Goal: Task Accomplishment & Management: Use online tool/utility

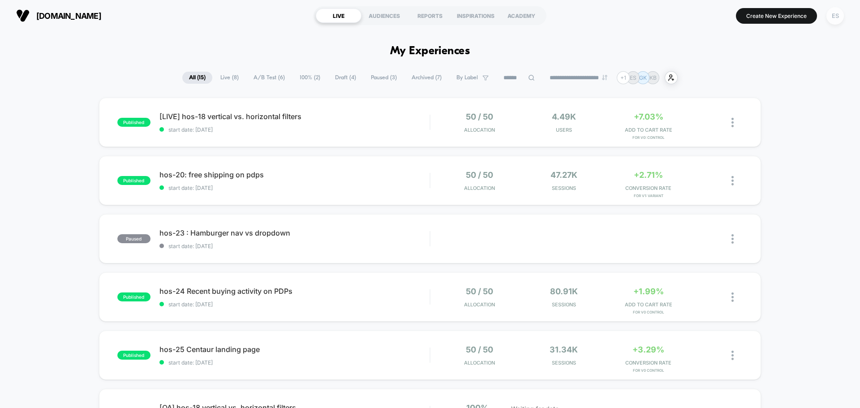
click at [833, 14] on div "ES" at bounding box center [835, 15] width 17 height 17
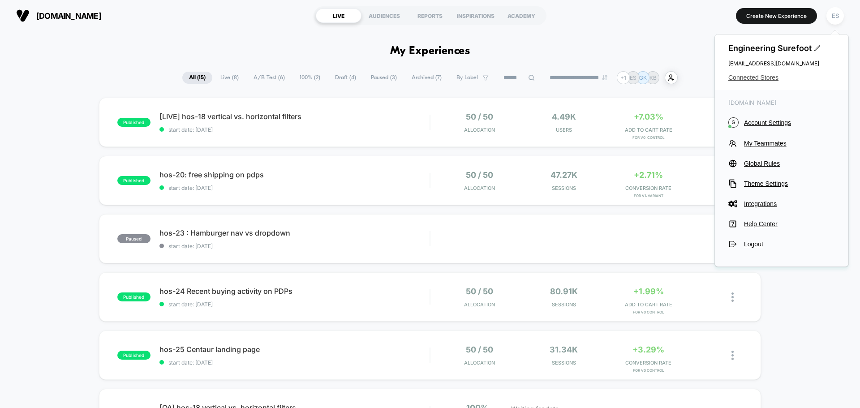
click at [758, 78] on span "Connected Stores" at bounding box center [781, 77] width 107 height 7
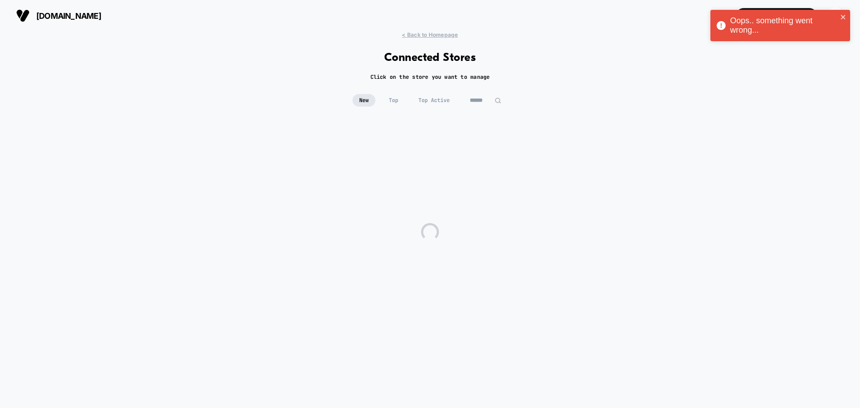
click at [843, 12] on div "Oops.. something went wrong..." at bounding box center [781, 25] width 140 height 31
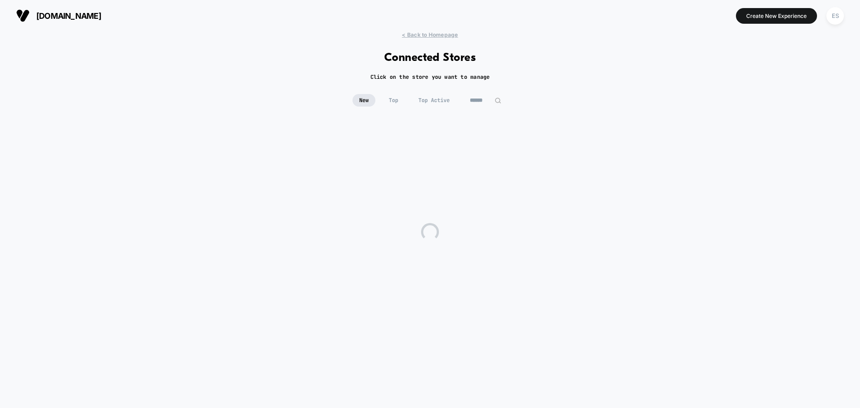
drag, startPoint x: 728, startPoint y: 107, endPoint x: 792, endPoint y: 22, distance: 105.8
click at [729, 104] on div "New Top Top Active" at bounding box center [430, 107] width 860 height 26
drag, startPoint x: 793, startPoint y: 19, endPoint x: 823, endPoint y: 18, distance: 29.6
click at [795, 19] on button "Create New Experience" at bounding box center [776, 16] width 81 height 16
click at [831, 16] on div "ES" at bounding box center [835, 15] width 17 height 17
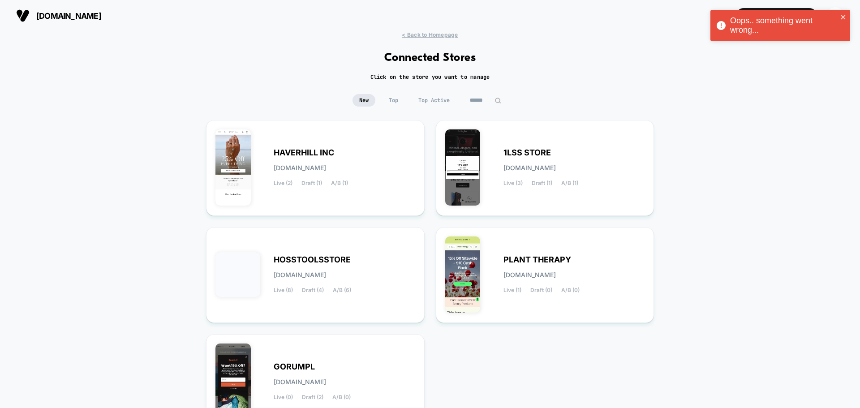
drag, startPoint x: 847, startPoint y: 18, endPoint x: 812, endPoint y: 54, distance: 50.4
click at [847, 18] on div "Oops.. something went wrong..." at bounding box center [781, 25] width 140 height 31
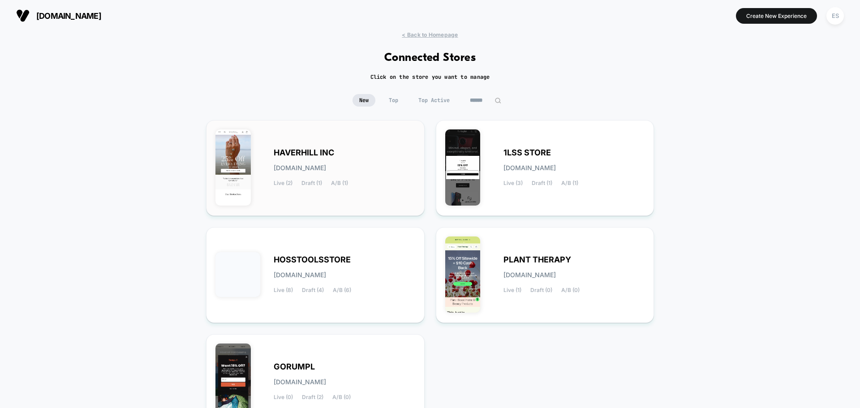
click at [332, 154] on span "HAVERHILL INC" at bounding box center [304, 153] width 60 height 6
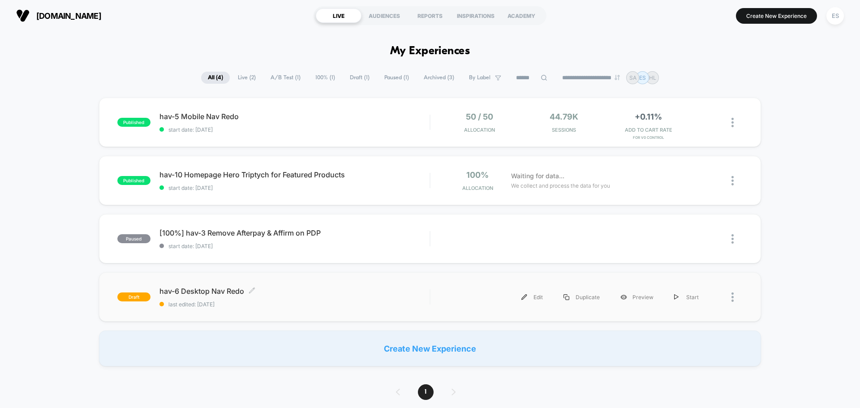
click at [217, 292] on span "hav-6 Desktop Nav Redo Click to edit experience details" at bounding box center [294, 291] width 270 height 9
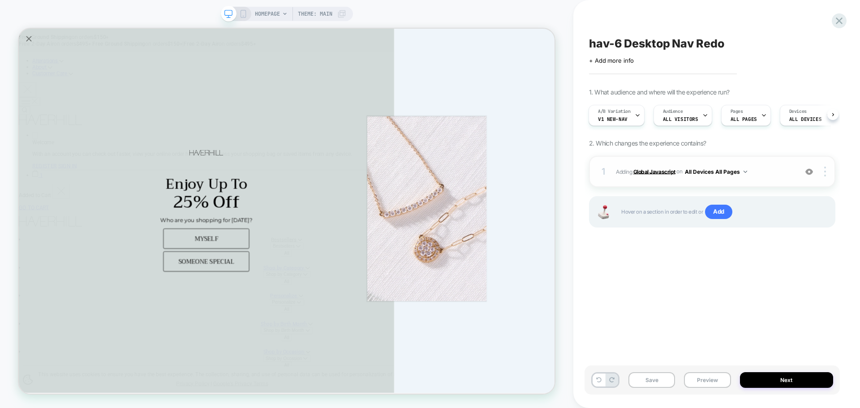
click at [673, 174] on b "Global Javascript" at bounding box center [654, 171] width 42 height 7
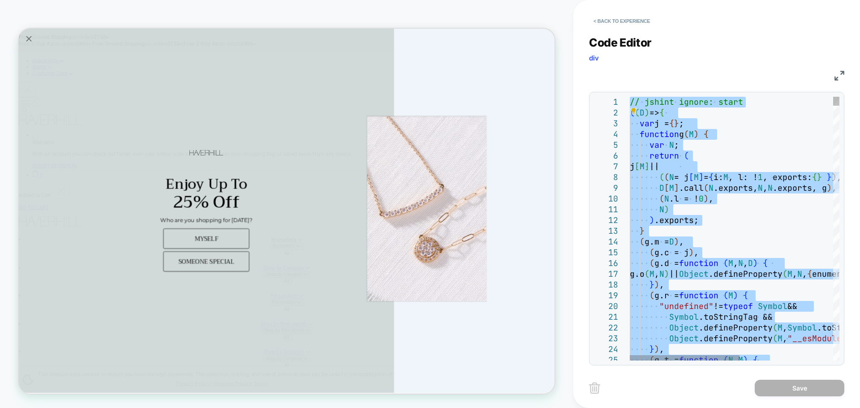
type textarea "**********"
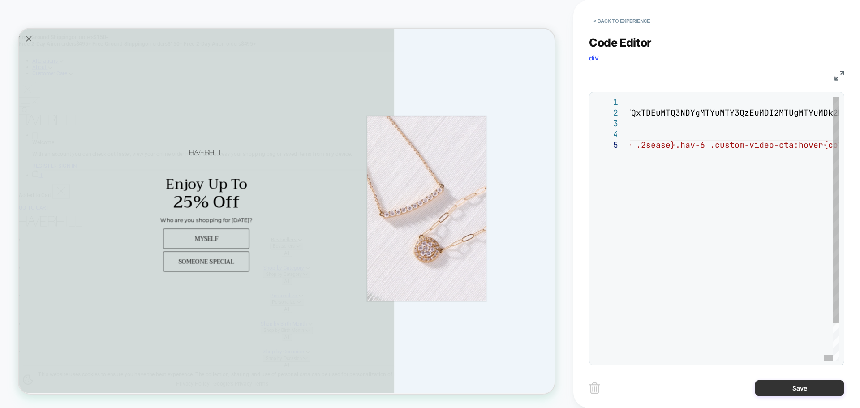
click at [780, 382] on button "Save" at bounding box center [800, 388] width 90 height 17
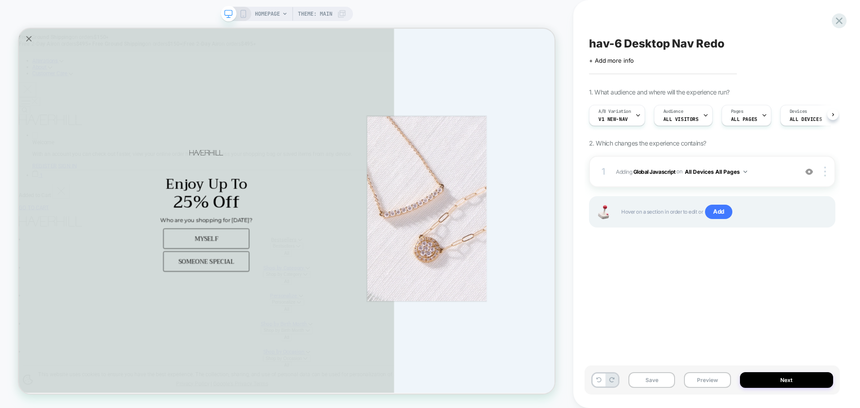
scroll to position [0, 0]
click at [655, 375] on button "Save" at bounding box center [652, 380] width 47 height 16
click at [655, 376] on button "Save" at bounding box center [652, 380] width 47 height 16
click at [703, 384] on button "Preview" at bounding box center [707, 380] width 47 height 16
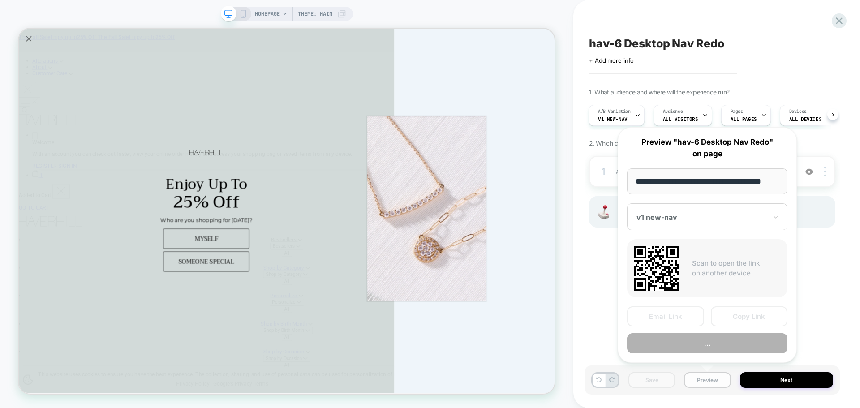
scroll to position [0, 5]
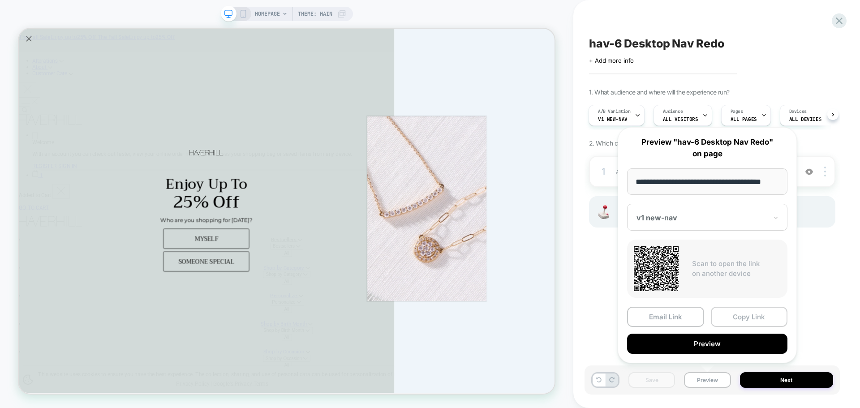
click at [751, 321] on button "Copy Link" at bounding box center [749, 317] width 77 height 20
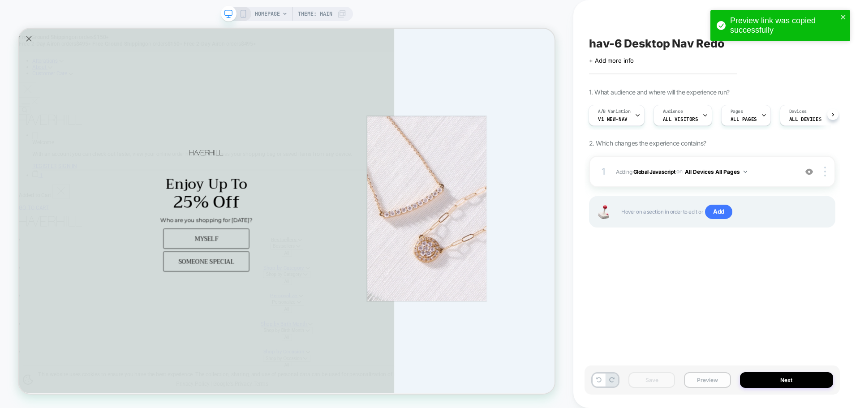
click at [715, 384] on button "Preview" at bounding box center [707, 380] width 47 height 16
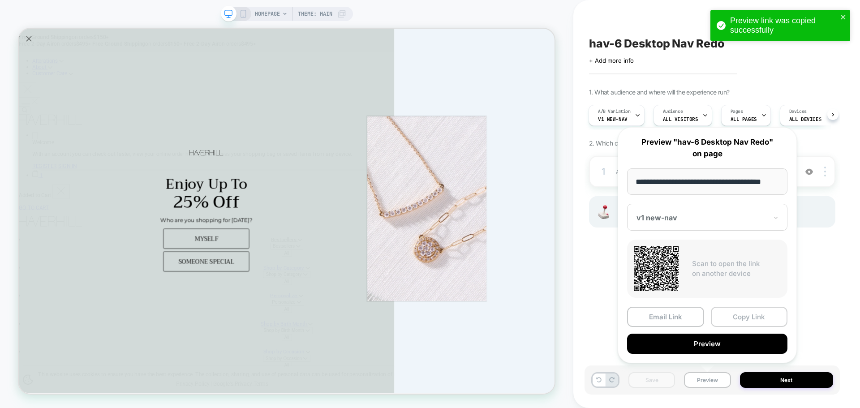
click at [731, 320] on button "Copy Link" at bounding box center [749, 317] width 77 height 20
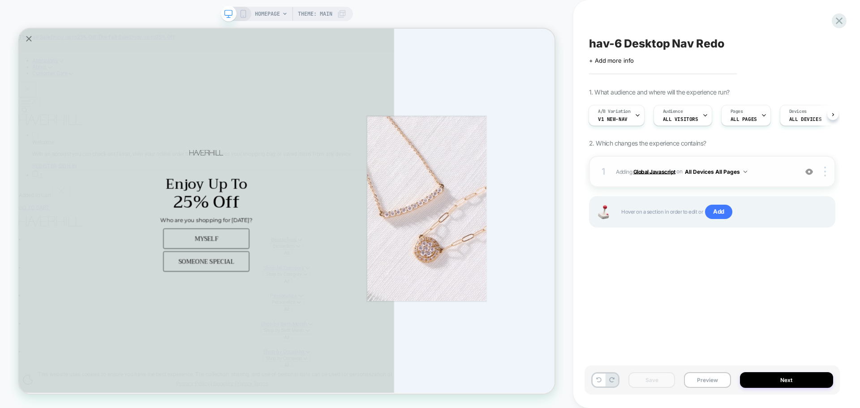
drag, startPoint x: 662, startPoint y: 171, endPoint x: 694, endPoint y: 248, distance: 83.1
click at [662, 171] on b "Global Javascript" at bounding box center [654, 171] width 42 height 7
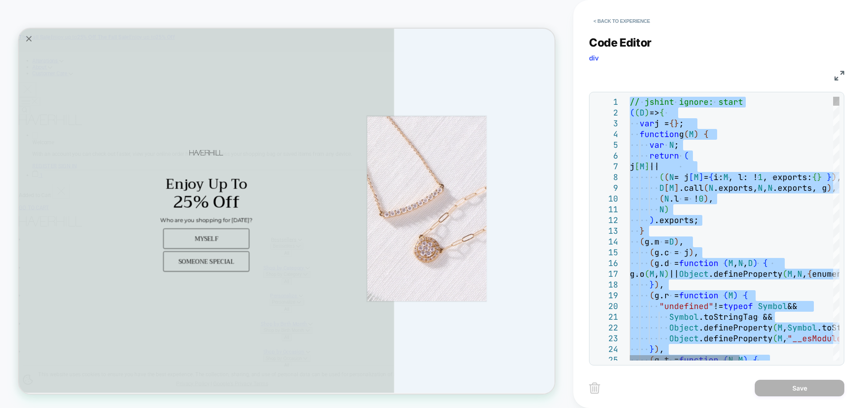
type textarea "**********"
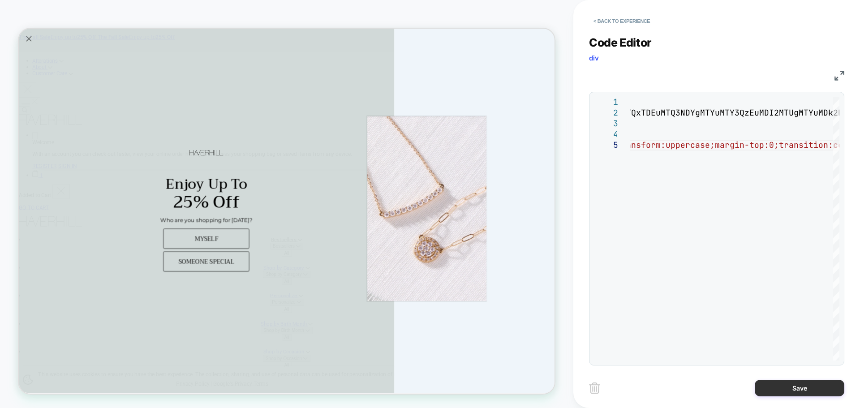
click at [814, 392] on button "Save" at bounding box center [800, 388] width 90 height 17
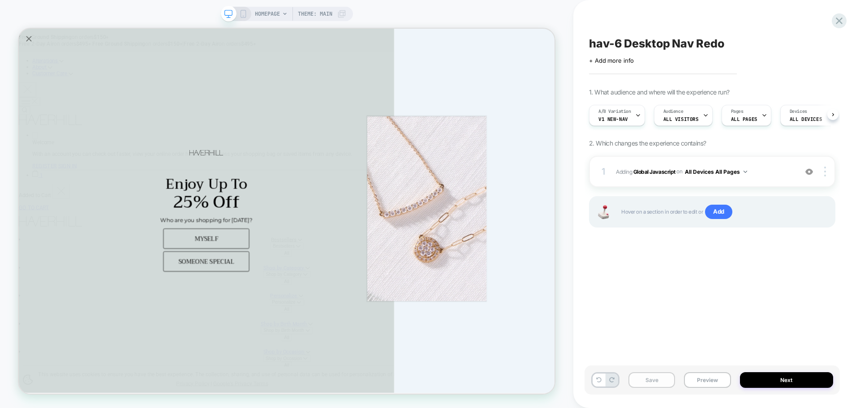
scroll to position [0, 0]
click at [660, 385] on button "Save" at bounding box center [652, 380] width 47 height 16
click at [714, 380] on button "Preview" at bounding box center [707, 380] width 47 height 16
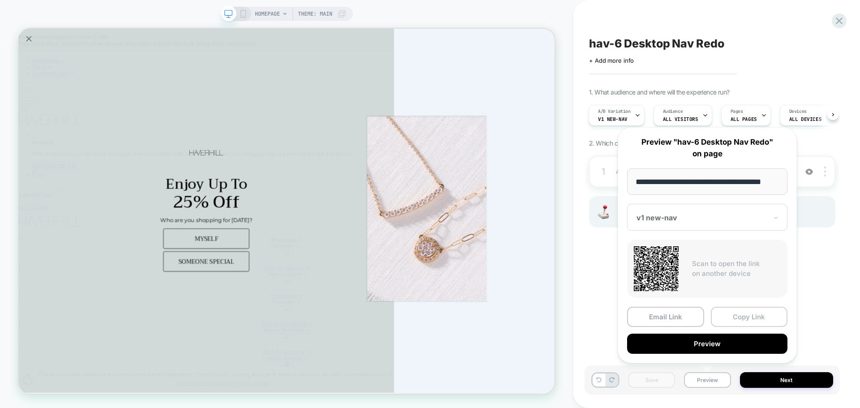
scroll to position [0, 0]
click at [736, 320] on button "Copy Link" at bounding box center [749, 317] width 77 height 20
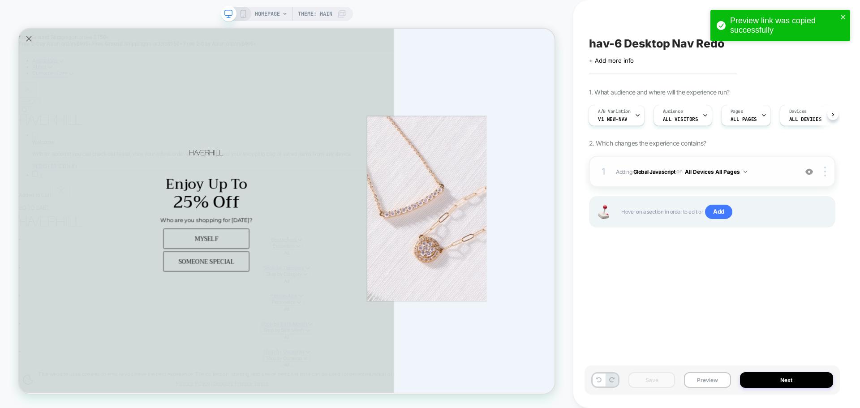
click at [646, 177] on span "Adding Global Javascript on All Devices All Pages" at bounding box center [704, 171] width 177 height 11
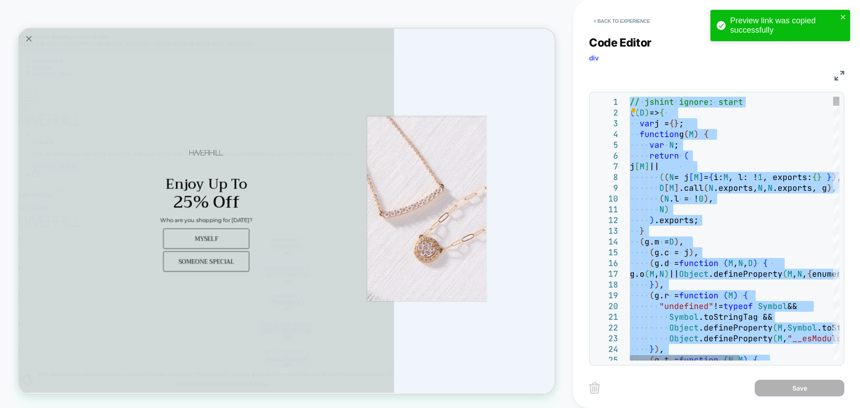
type textarea "**********"
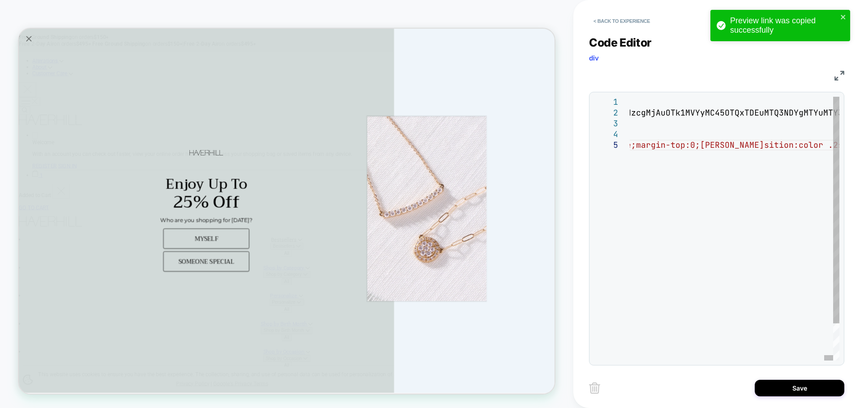
click at [776, 396] on div "Save" at bounding box center [716, 388] width 255 height 22
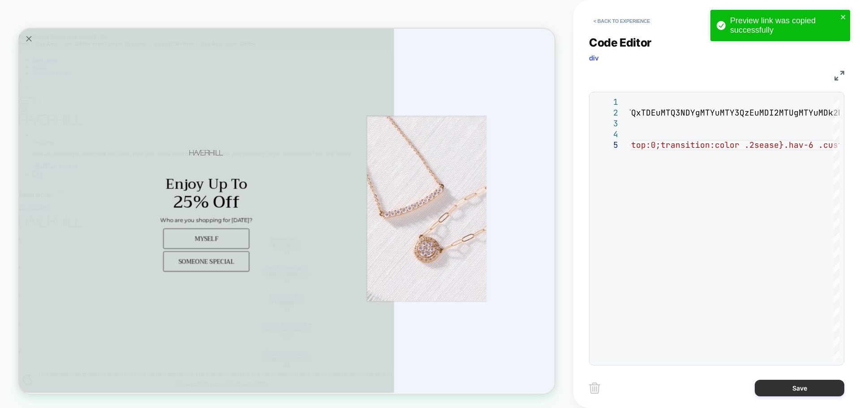
click at [784, 381] on button "Save" at bounding box center [800, 388] width 90 height 17
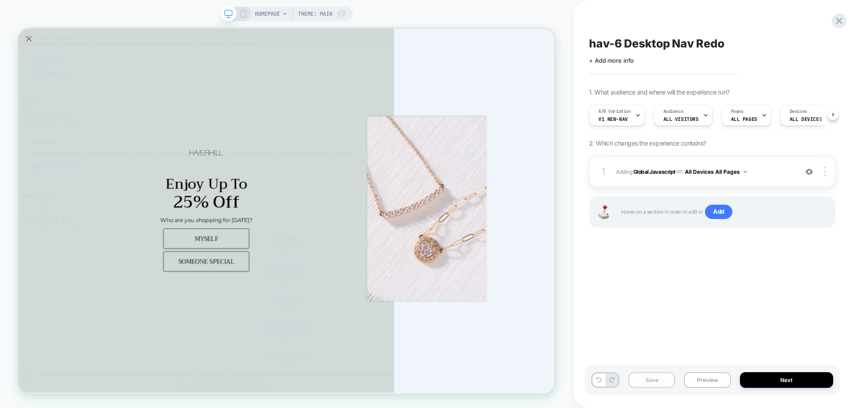
scroll to position [0, 0]
click at [646, 383] on button "Save" at bounding box center [652, 380] width 47 height 16
click at [717, 379] on button "Preview" at bounding box center [707, 380] width 47 height 16
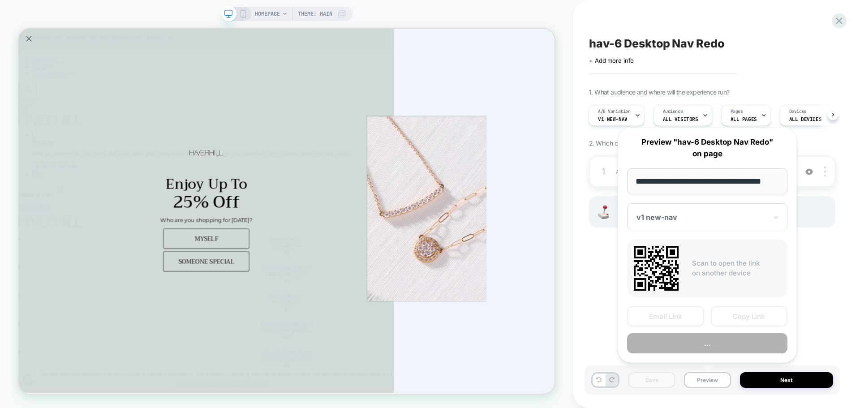
scroll to position [0, 5]
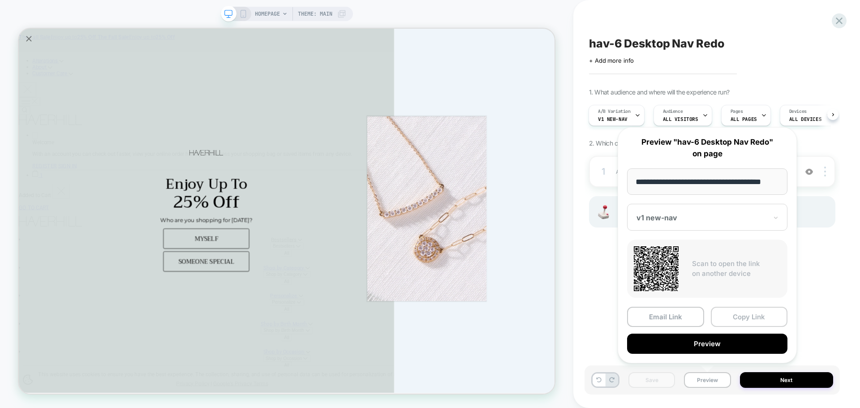
click at [737, 323] on button "Copy Link" at bounding box center [749, 317] width 77 height 20
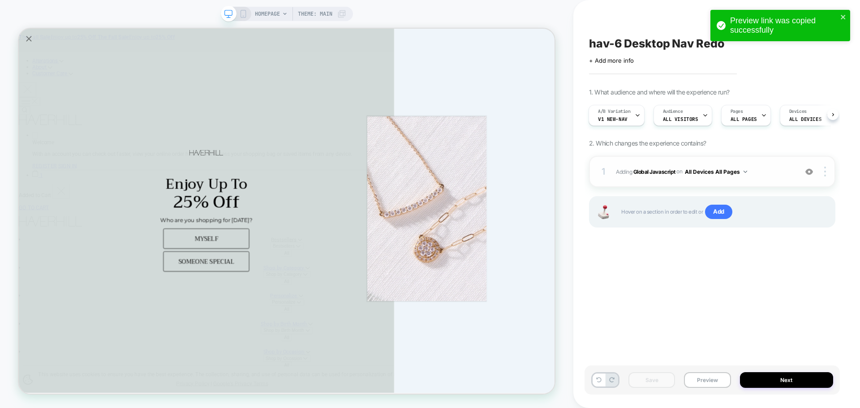
click at [664, 167] on span "Adding Global Javascript on All Devices All Pages" at bounding box center [704, 171] width 177 height 11
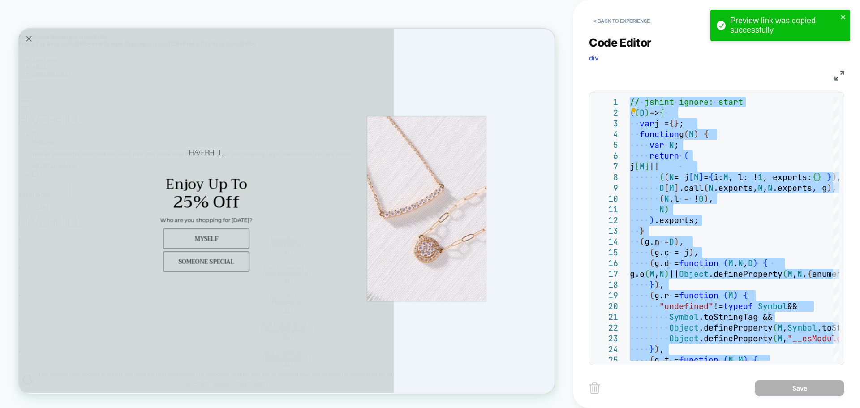
type textarea "**********"
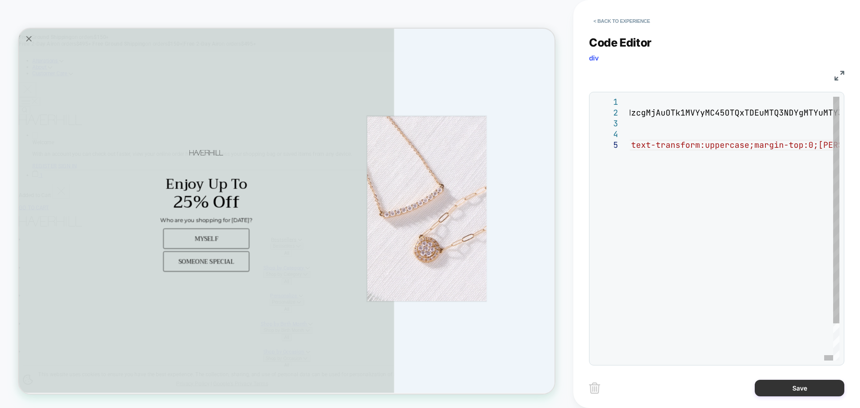
click at [789, 391] on button "Save" at bounding box center [800, 388] width 90 height 17
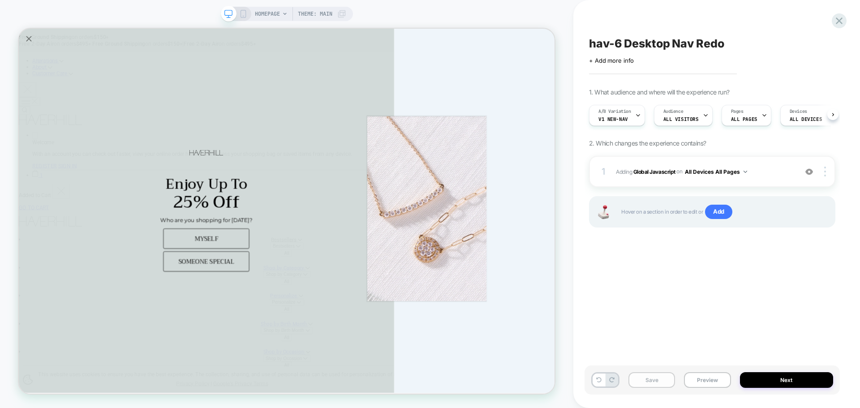
scroll to position [0, 0]
click at [646, 384] on button "Save" at bounding box center [652, 380] width 47 height 16
click at [715, 383] on button "Preview" at bounding box center [707, 380] width 47 height 16
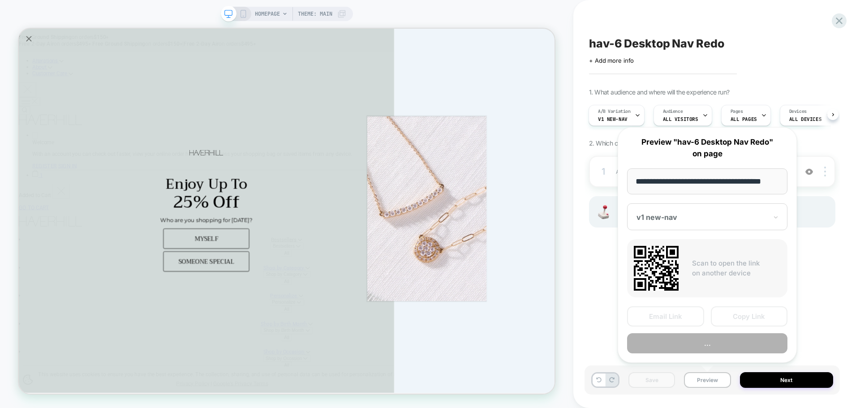
scroll to position [0, 5]
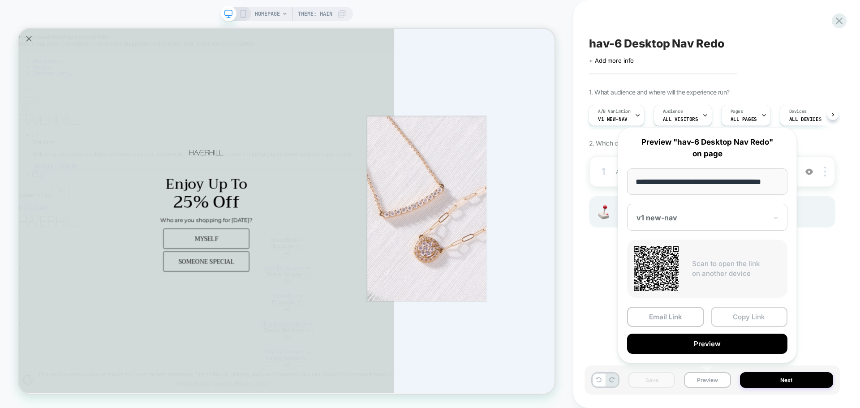
click at [738, 319] on button "Copy Link" at bounding box center [749, 317] width 77 height 20
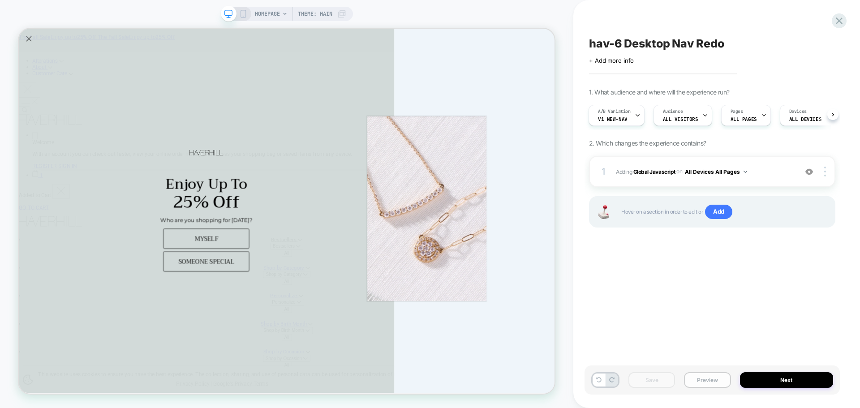
click at [707, 383] on button "Preview" at bounding box center [707, 380] width 47 height 16
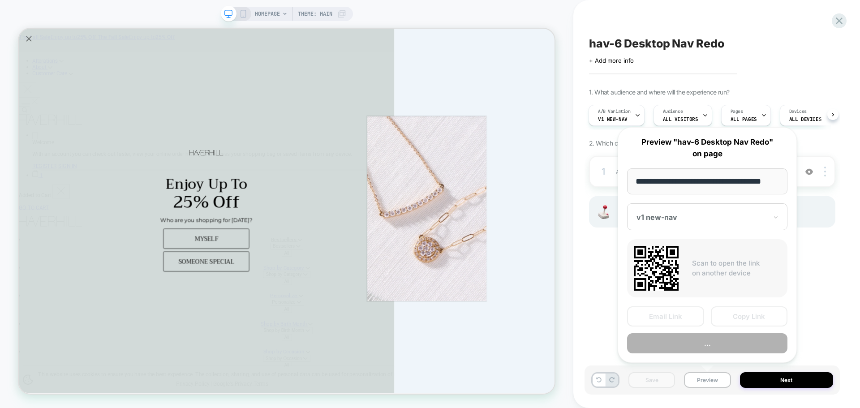
scroll to position [0, 5]
click at [733, 311] on button "Copy Link" at bounding box center [749, 317] width 77 height 20
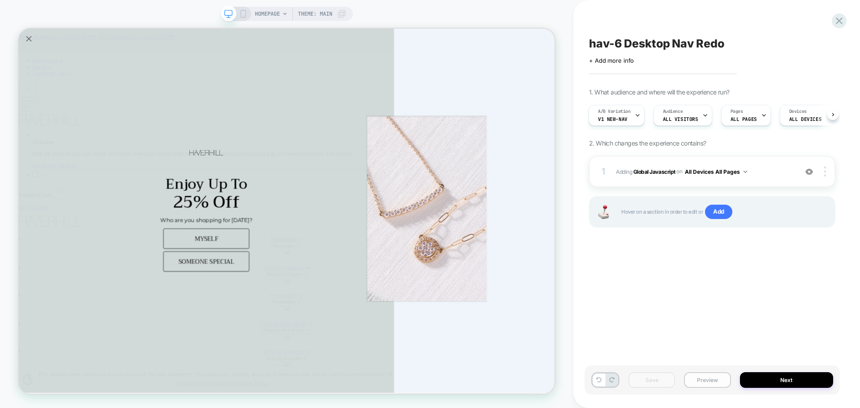
click at [690, 383] on button "Preview" at bounding box center [707, 380] width 47 height 16
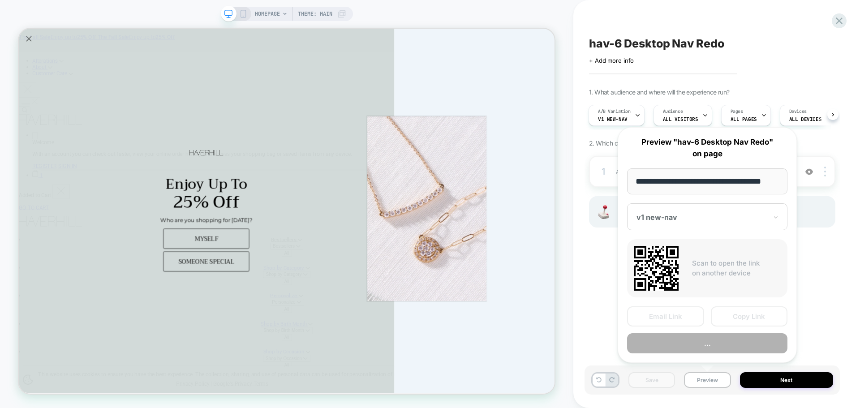
scroll to position [0, 5]
click at [754, 318] on button "Copy Link" at bounding box center [749, 317] width 77 height 20
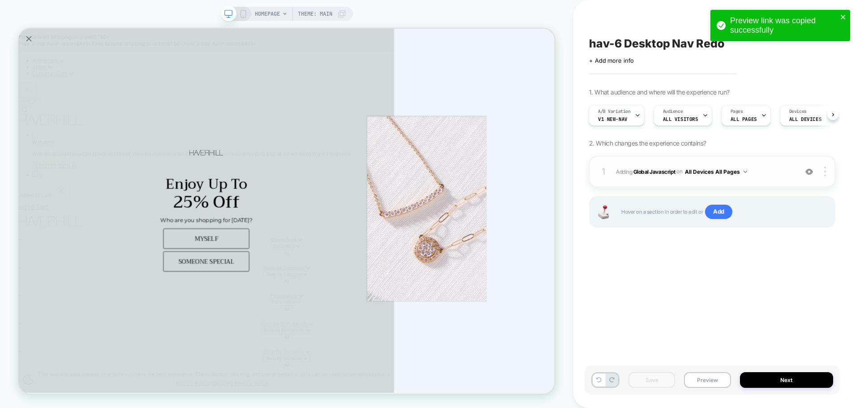
click at [651, 177] on div "1 Adding Global Javascript on All Devices All Pages Add Before Add After Target…" at bounding box center [712, 171] width 246 height 31
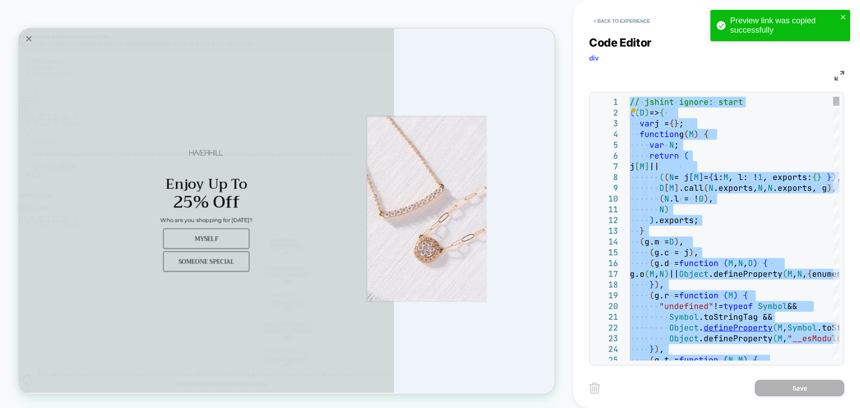
type textarea "**********"
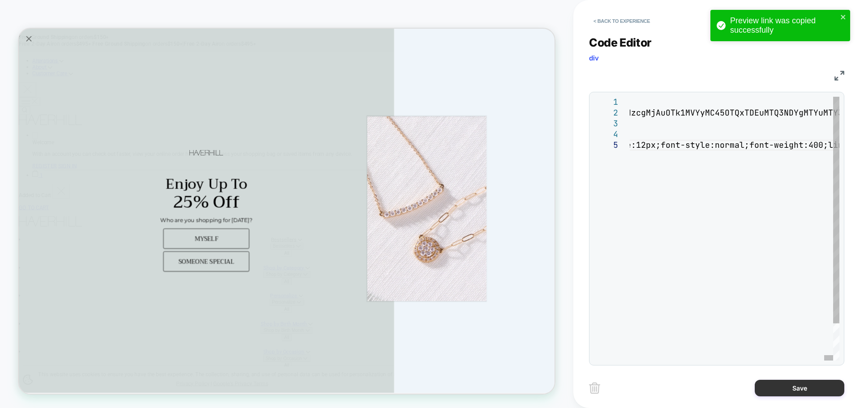
click at [778, 389] on button "Save" at bounding box center [800, 388] width 90 height 17
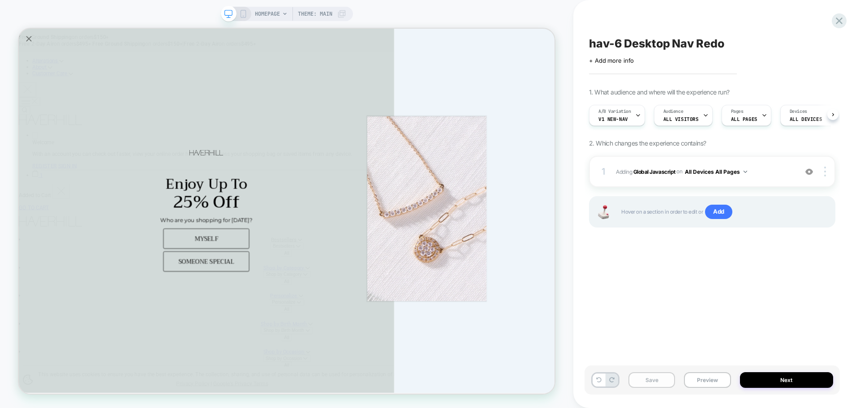
drag, startPoint x: 655, startPoint y: 380, endPoint x: 452, endPoint y: 177, distance: 287.0
click at [655, 380] on button "Save" at bounding box center [652, 380] width 47 height 16
click at [689, 378] on button "Preview" at bounding box center [707, 380] width 47 height 16
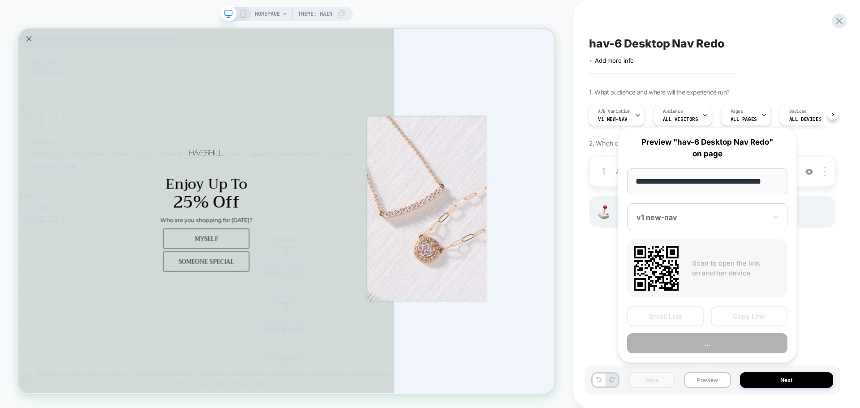
scroll to position [0, 5]
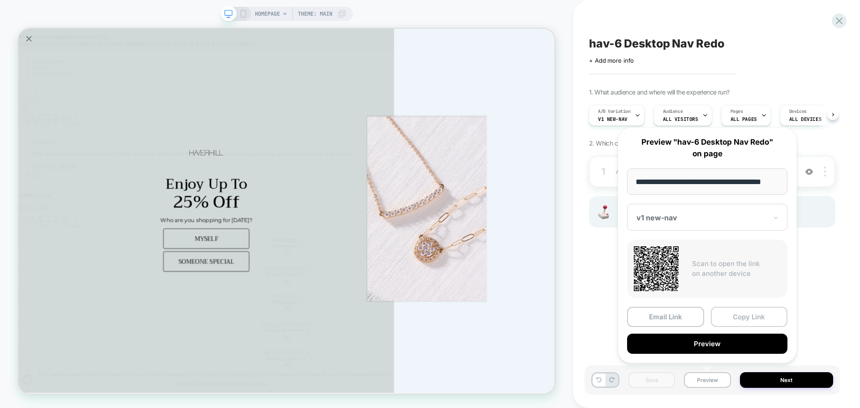
click at [739, 308] on button "Copy Link" at bounding box center [749, 317] width 77 height 20
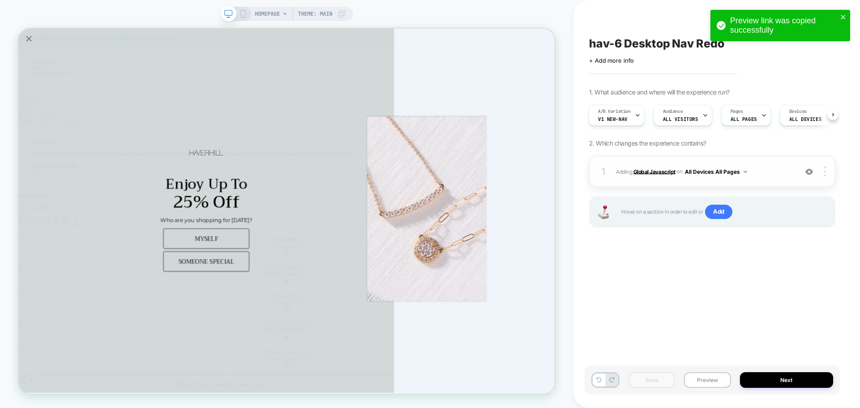
click at [669, 173] on b "Global Javascript" at bounding box center [654, 171] width 42 height 7
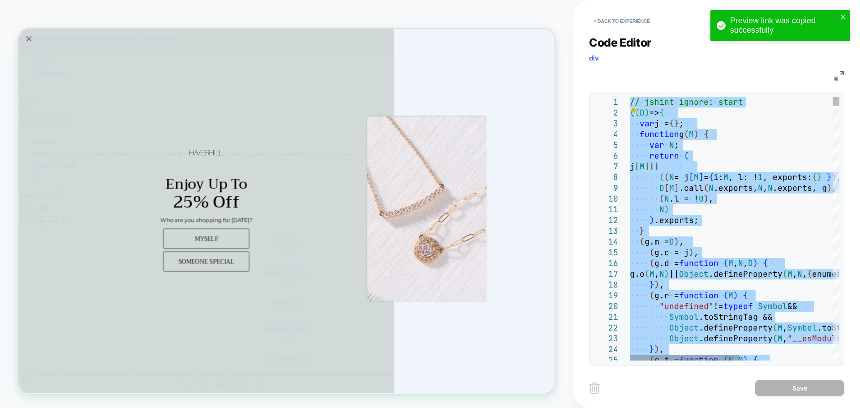
type textarea "**********"
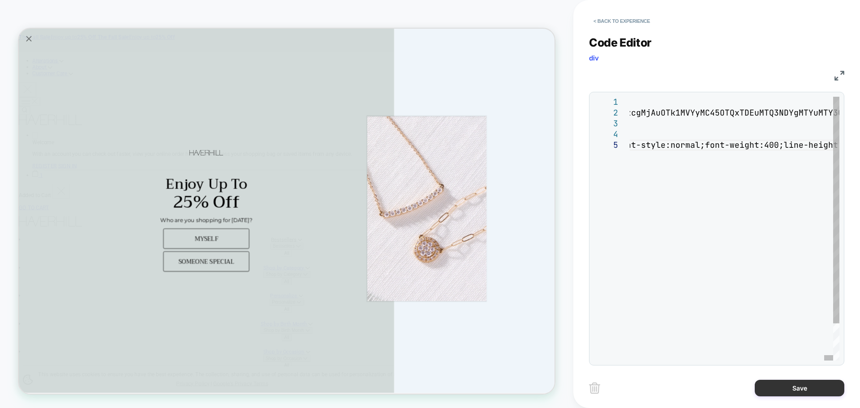
click at [781, 387] on button "Save" at bounding box center [800, 388] width 90 height 17
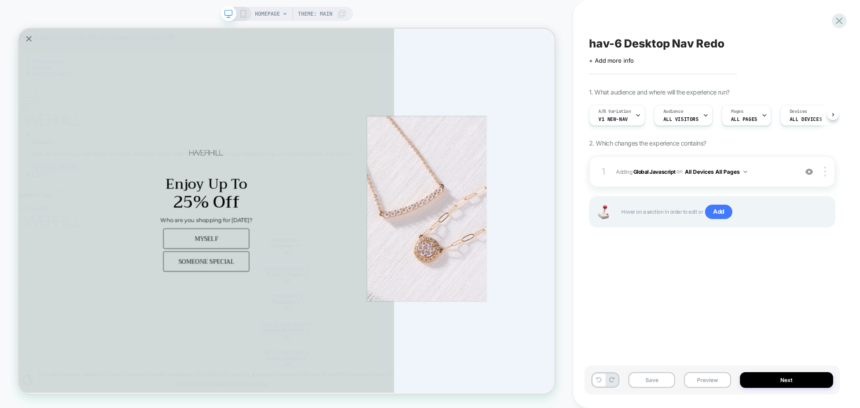
scroll to position [0, 0]
click at [640, 382] on button "Save" at bounding box center [652, 380] width 47 height 16
click at [693, 379] on button "Preview" at bounding box center [707, 380] width 47 height 16
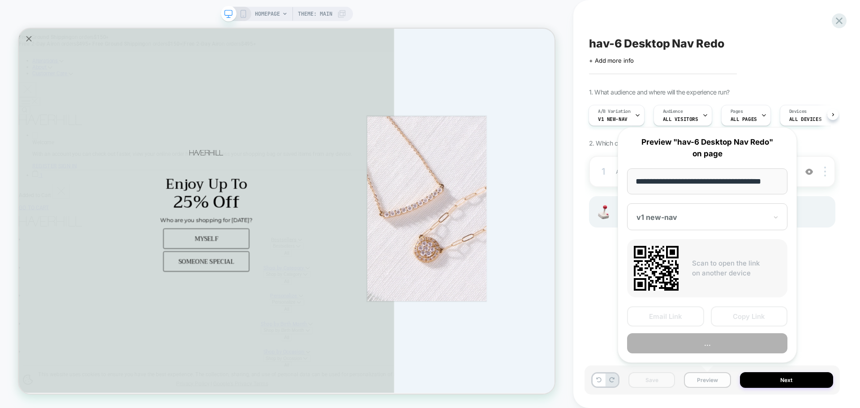
scroll to position [0, 5]
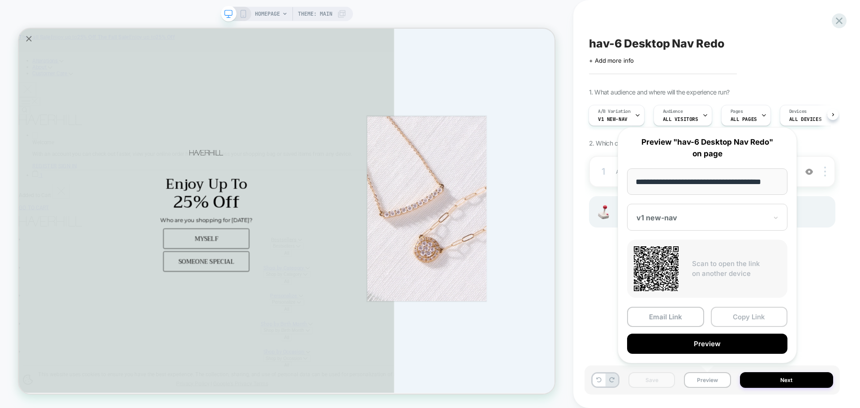
click at [739, 311] on button "Copy Link" at bounding box center [749, 317] width 77 height 20
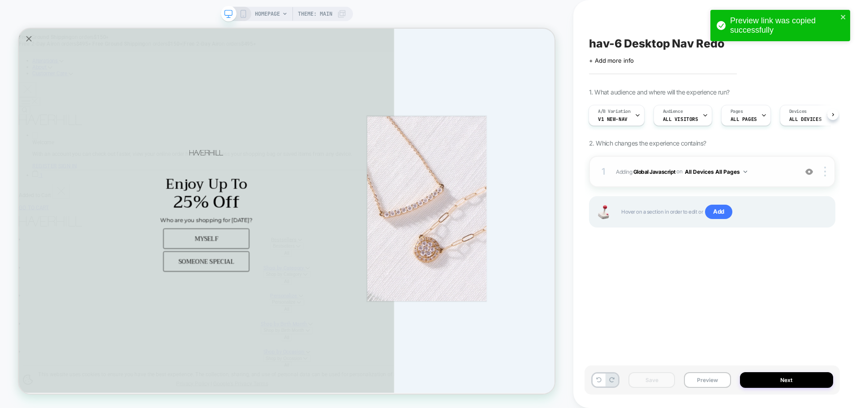
click at [665, 160] on div "1 Adding Global Javascript on All Devices All Pages Add Before Add After Target…" at bounding box center [712, 171] width 246 height 31
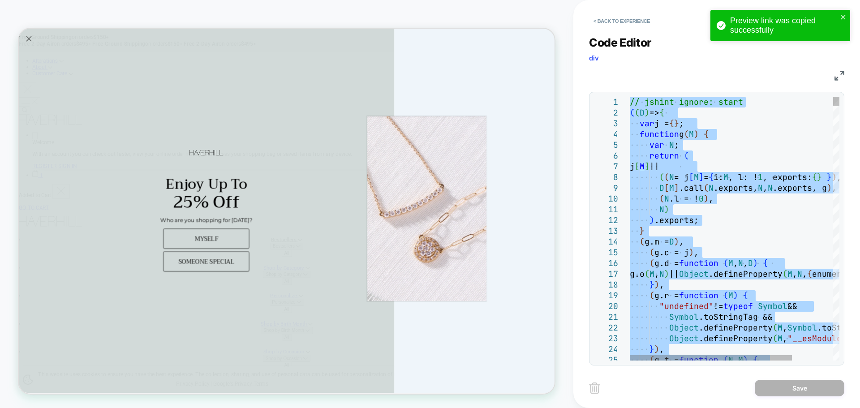
type textarea "**********"
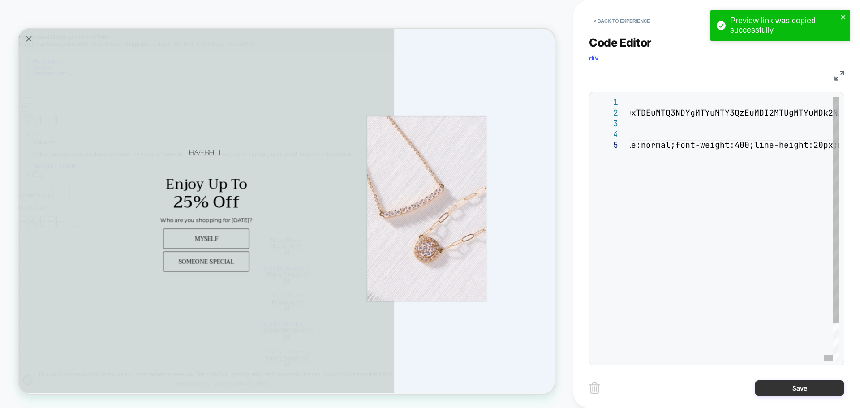
click at [786, 394] on button "Save" at bounding box center [800, 388] width 90 height 17
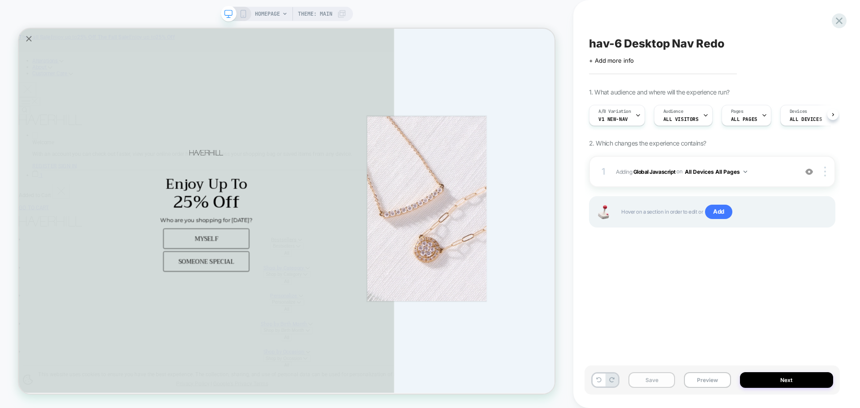
scroll to position [0, 0]
click at [666, 384] on button "Save" at bounding box center [652, 380] width 47 height 16
click at [707, 379] on button "Preview" at bounding box center [707, 380] width 47 height 16
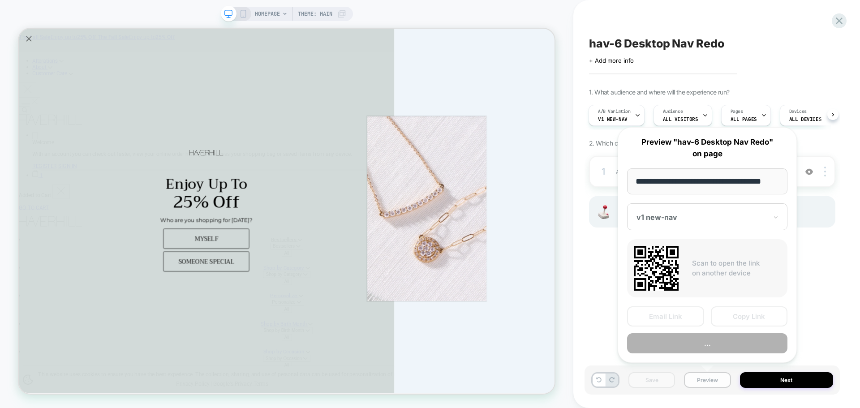
scroll to position [0, 5]
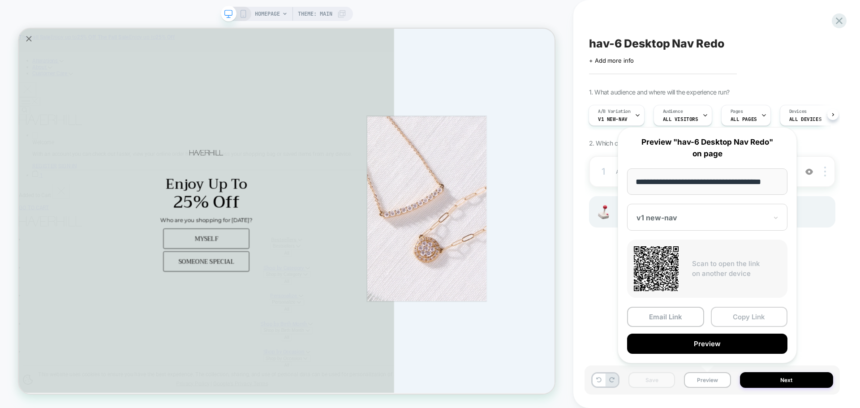
click at [727, 315] on button "Copy Link" at bounding box center [749, 317] width 77 height 20
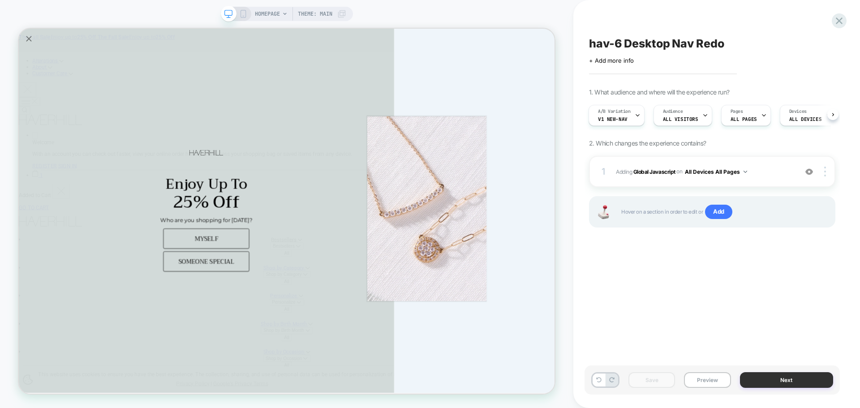
click at [805, 381] on button "Next" at bounding box center [787, 380] width 94 height 16
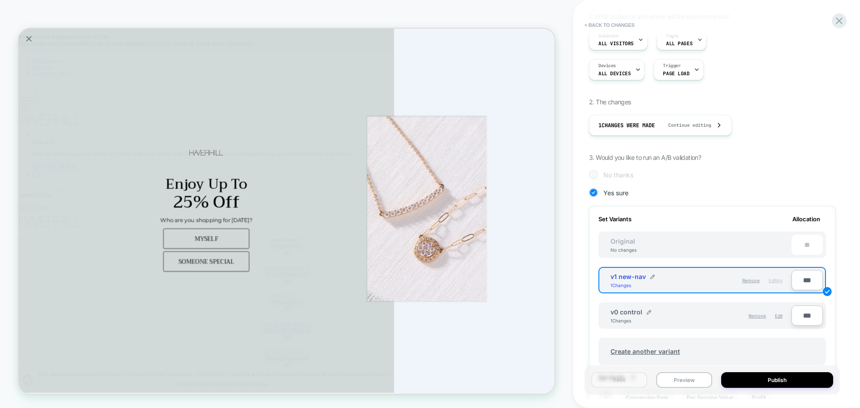
scroll to position [90, 0]
click at [776, 317] on span "Edit" at bounding box center [779, 315] width 8 height 5
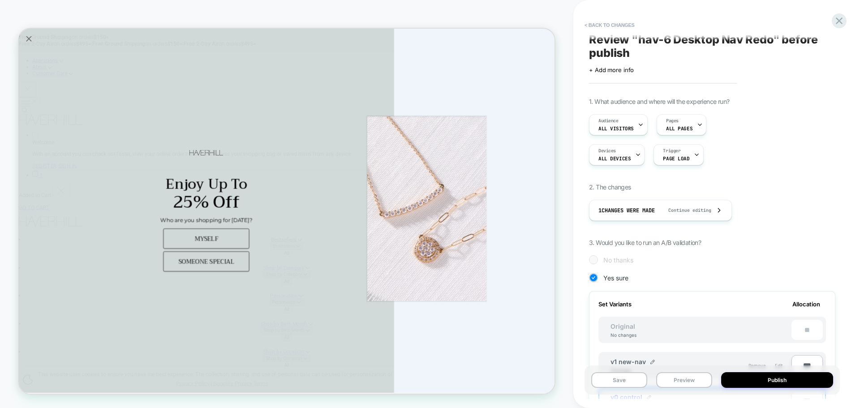
scroll to position [0, 0]
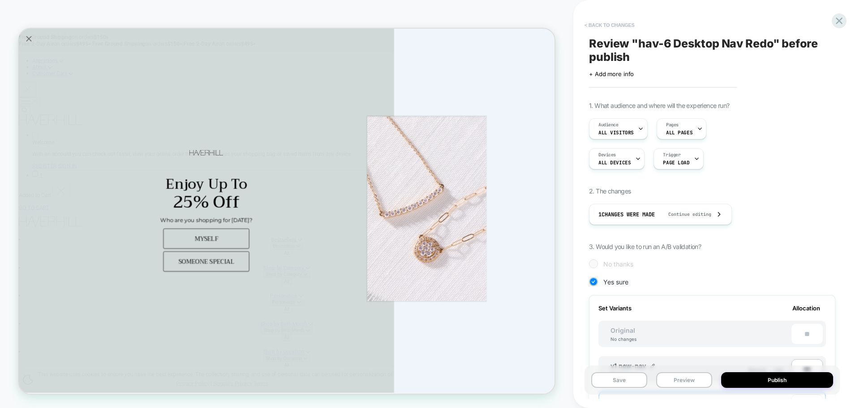
click at [600, 21] on button "< Back to changes" at bounding box center [609, 25] width 59 height 14
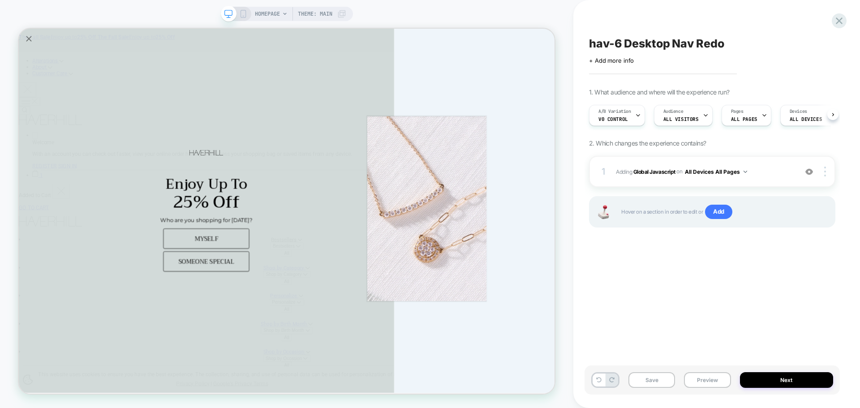
scroll to position [0, 0]
click at [647, 160] on div "1 Adding Global Javascript on All Devices All Pages Add Before Add After Target…" at bounding box center [712, 171] width 246 height 31
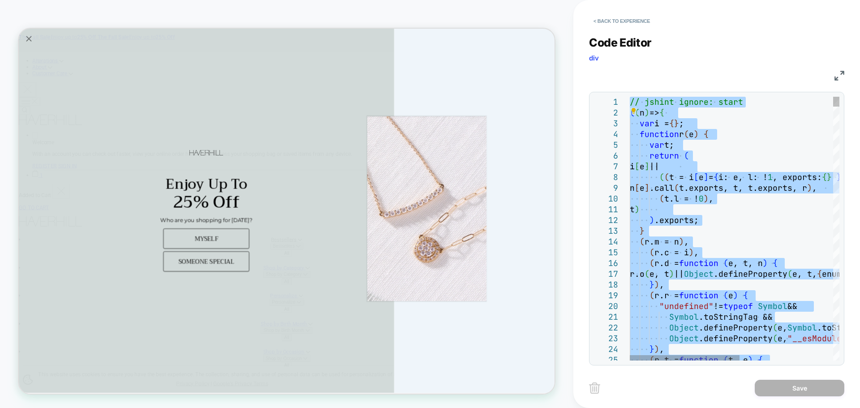
type textarea "**********"
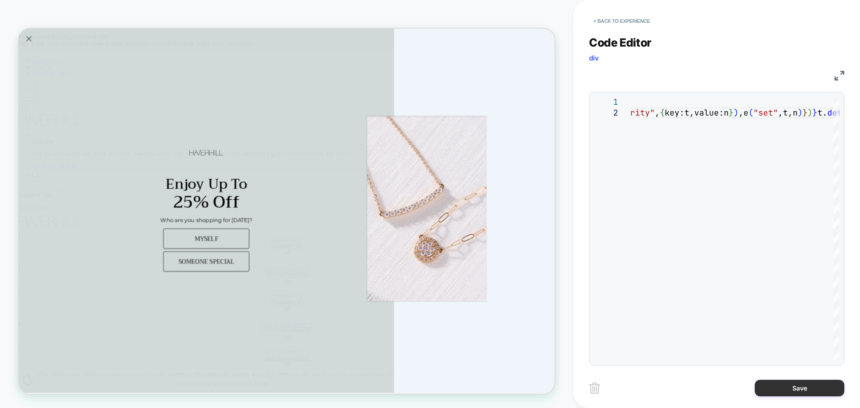
click at [769, 391] on button "Save" at bounding box center [800, 388] width 90 height 17
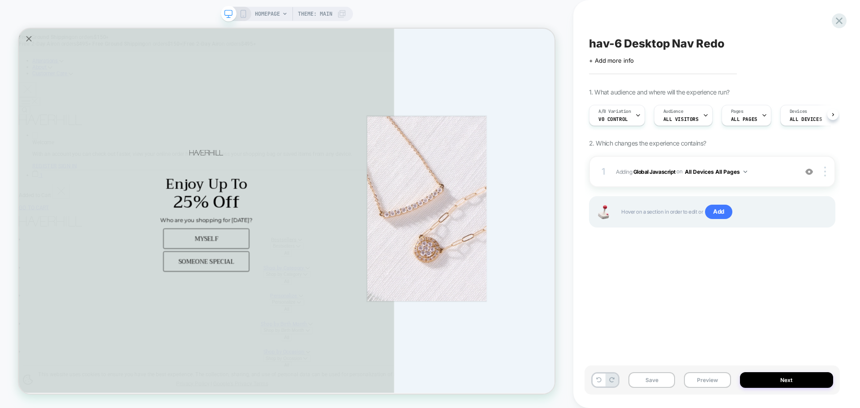
scroll to position [0, 0]
click at [652, 377] on button "Save" at bounding box center [652, 380] width 47 height 16
click at [709, 385] on button "Preview" at bounding box center [707, 380] width 47 height 16
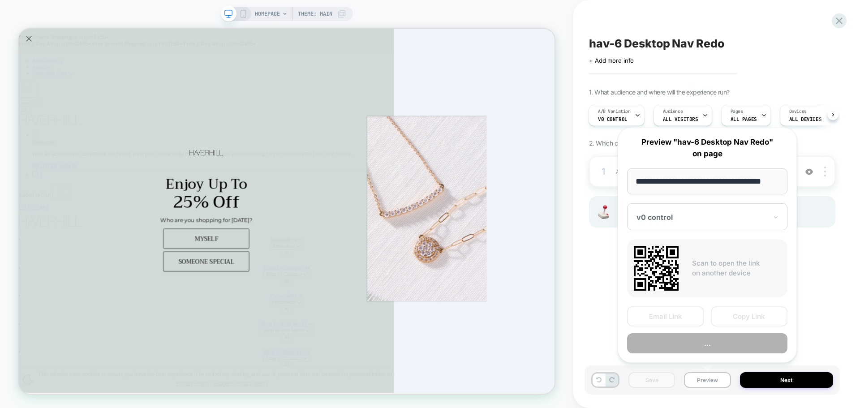
scroll to position [0, 5]
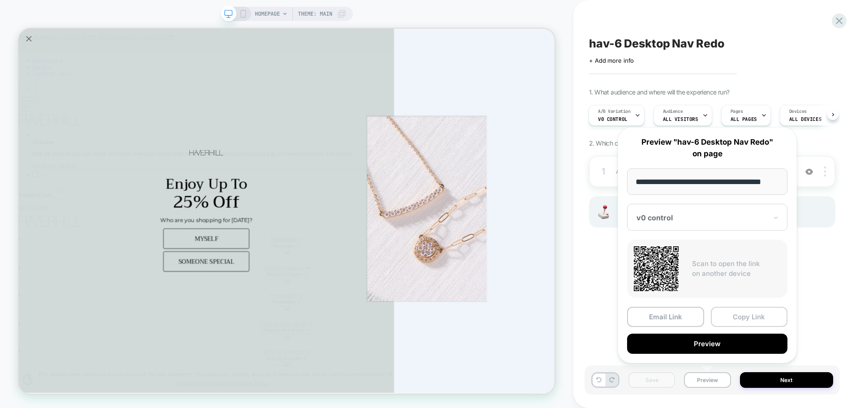
click at [726, 307] on button "Copy Link" at bounding box center [749, 317] width 77 height 20
